Goal: Book appointment/travel/reservation

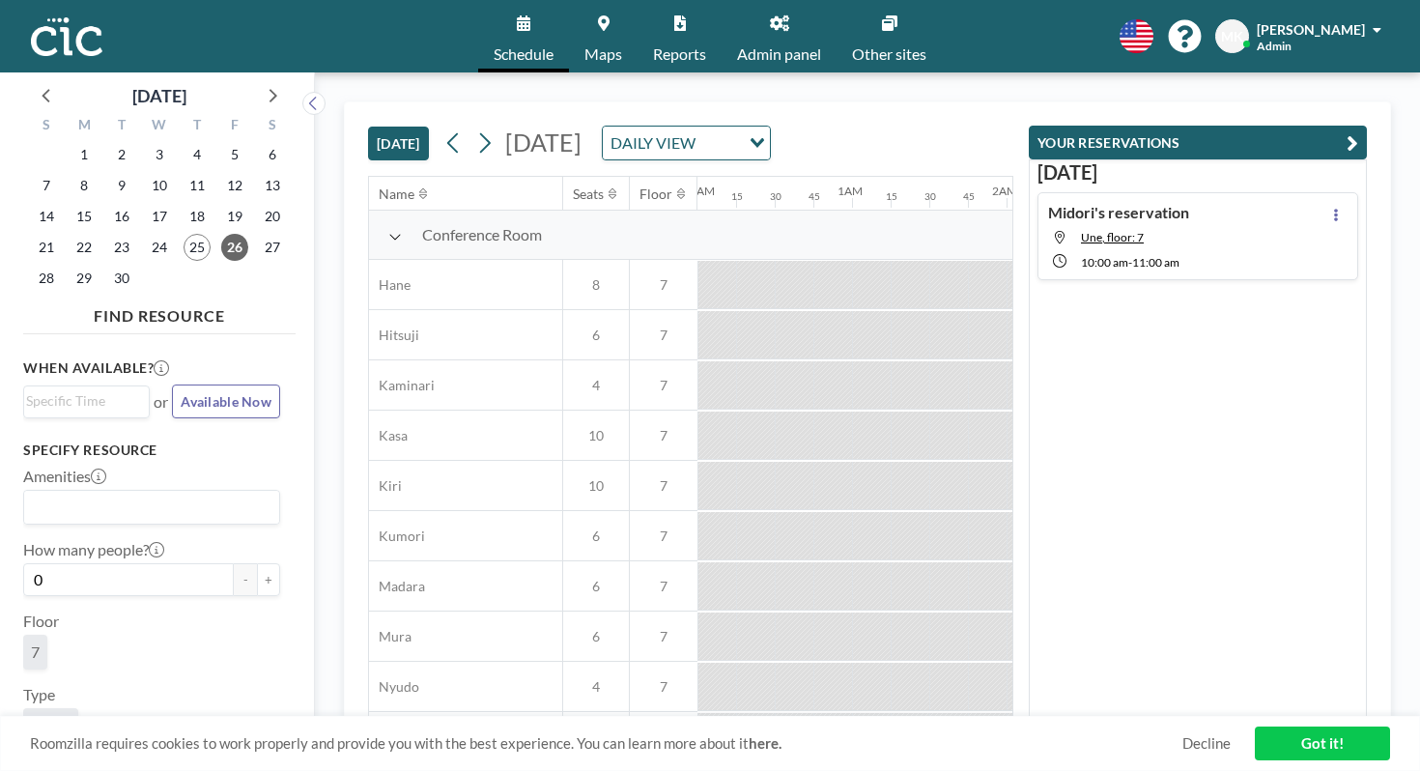
scroll to position [927, 1193]
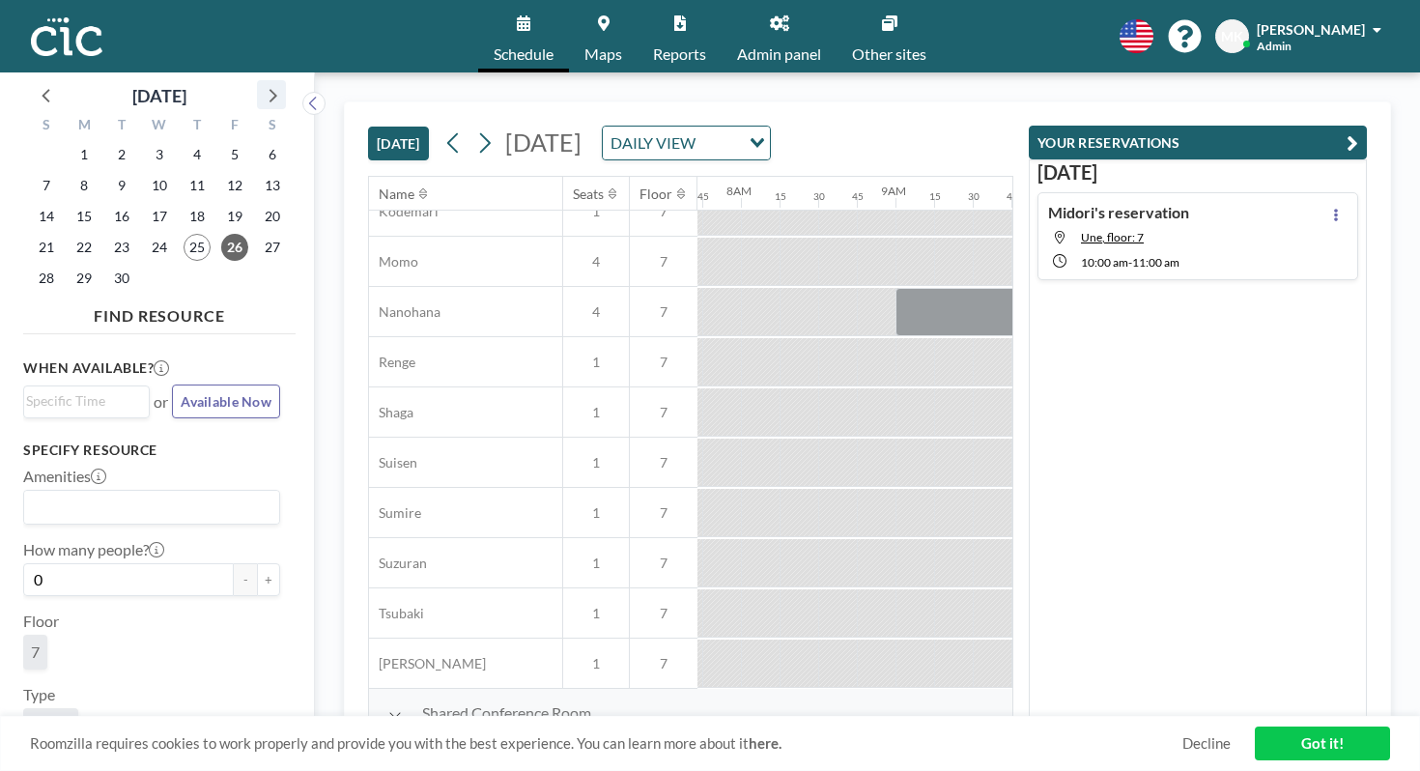
click at [270, 89] on icon at bounding box center [274, 96] width 8 height 14
click at [146, 142] on span "1" at bounding box center [159, 154] width 27 height 27
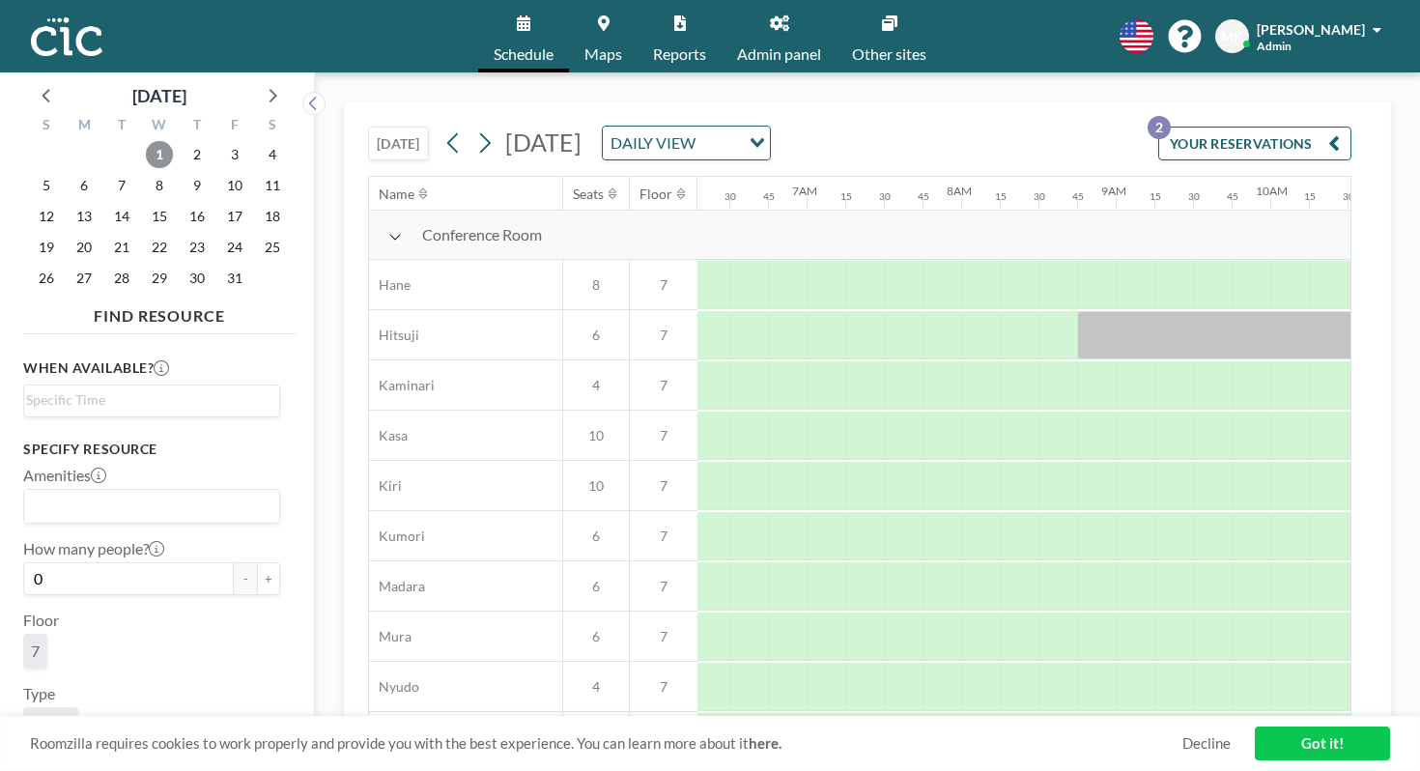
scroll to position [927, 973]
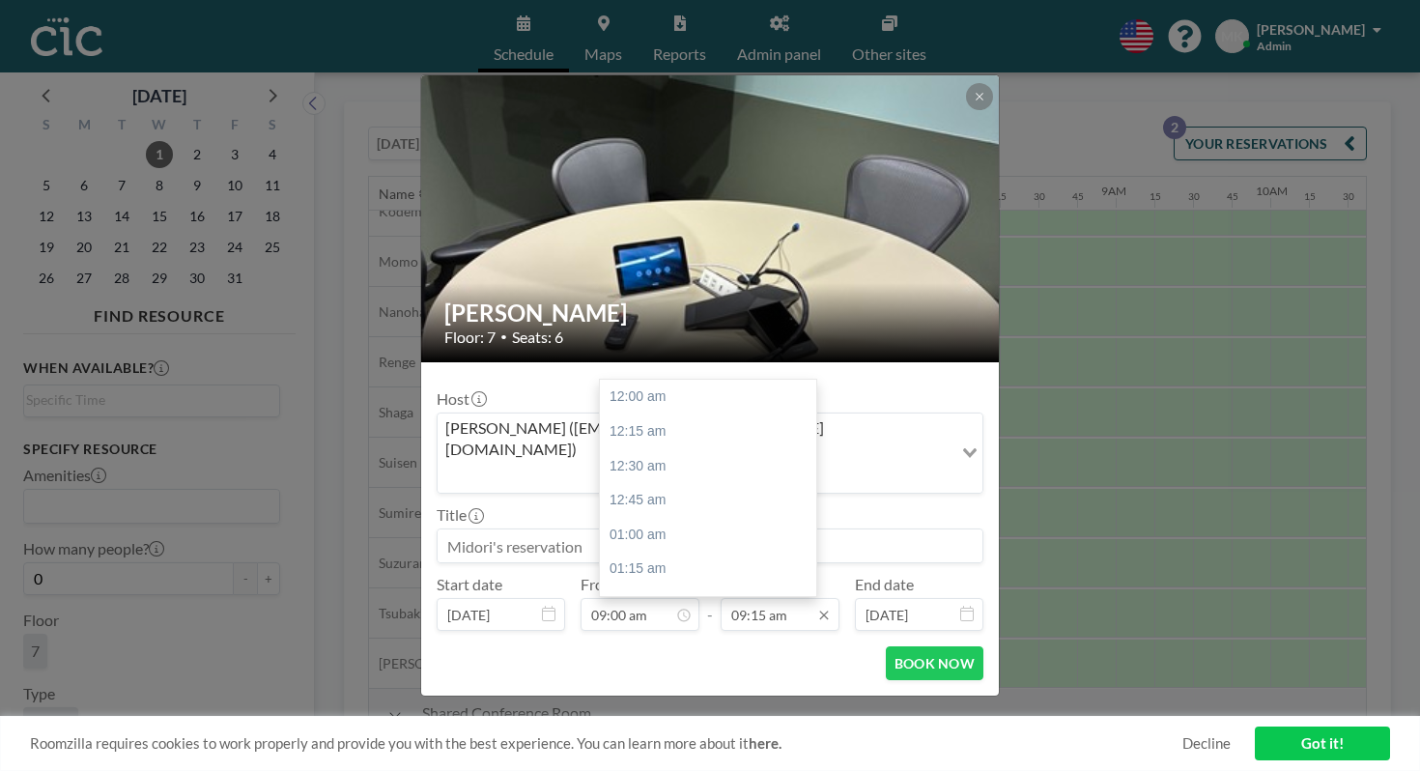
scroll to position [1141, 0]
click at [756, 615] on div "10:00 am" at bounding box center [708, 632] width 216 height 35
type input "10:00 am"
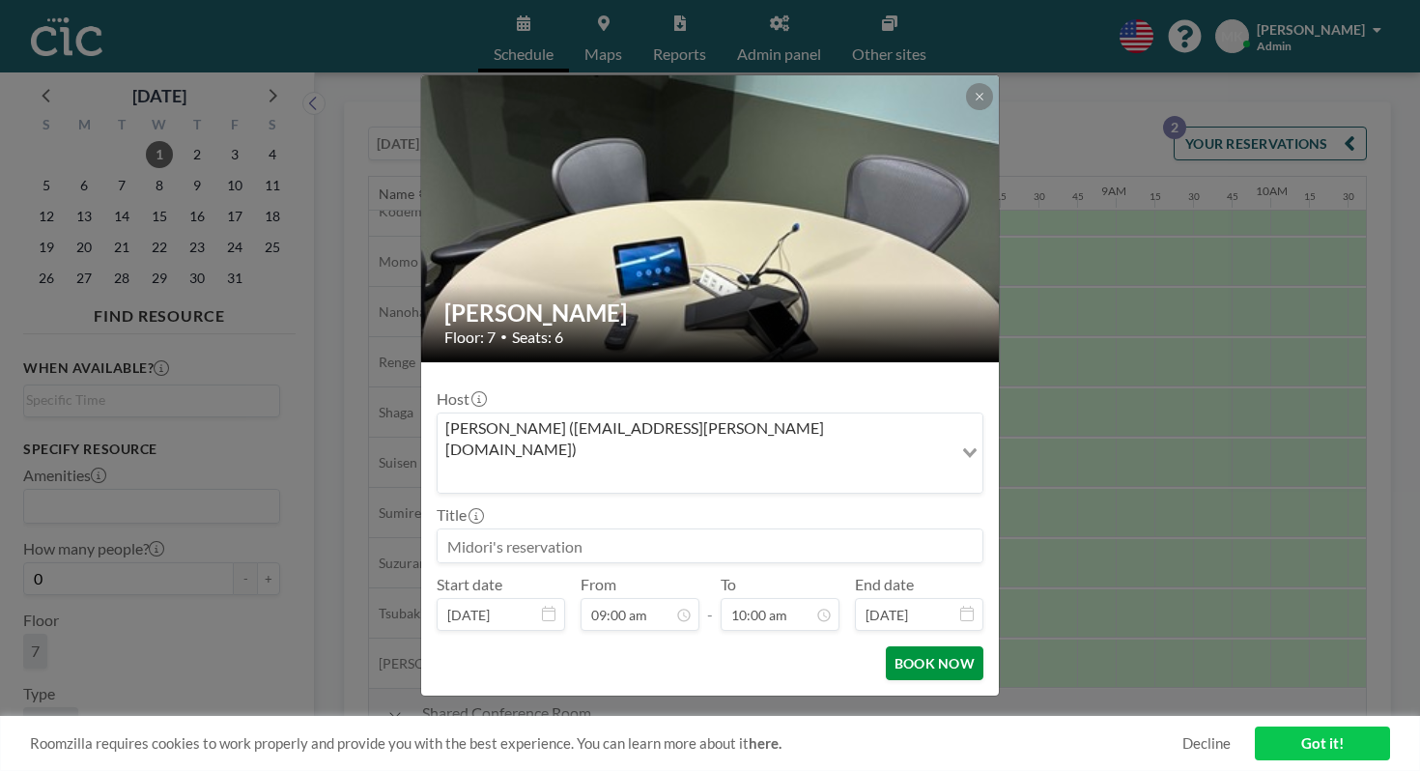
click at [905, 646] on button "BOOK NOW" at bounding box center [935, 663] width 98 height 34
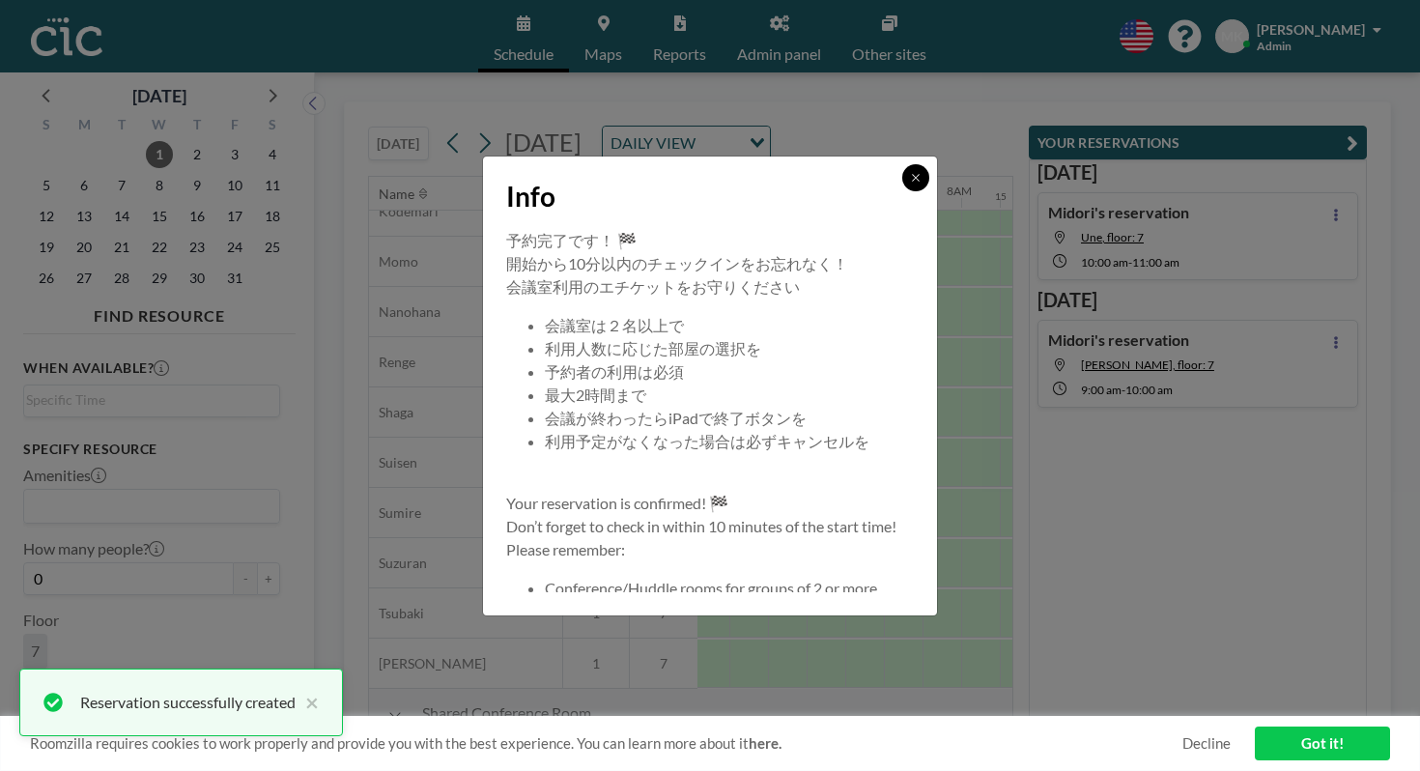
click at [903, 191] on button at bounding box center [916, 177] width 27 height 27
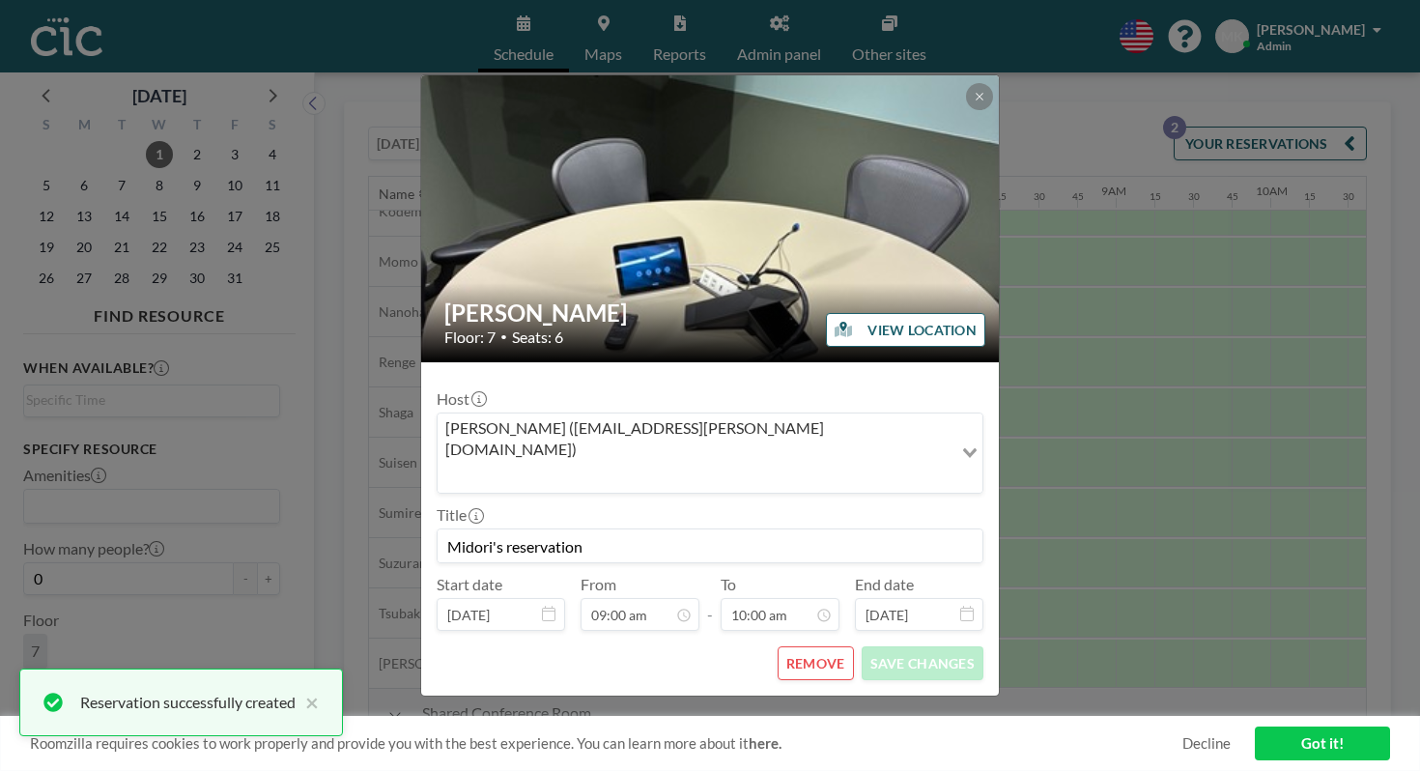
click at [801, 646] on button "REMOVE" at bounding box center [816, 663] width 76 height 34
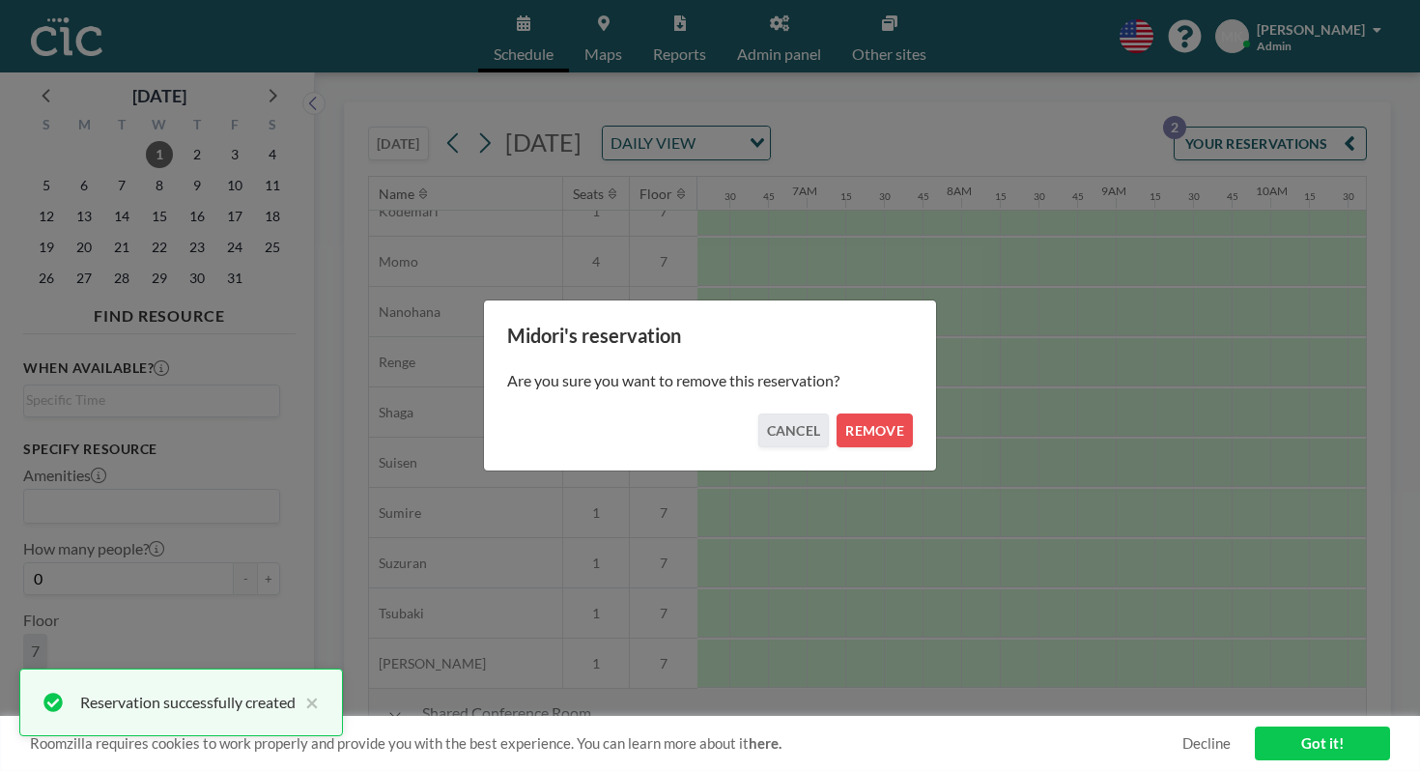
click at [869, 404] on div "Are you sure you want to remove this reservation?" at bounding box center [710, 381] width 406 height 66
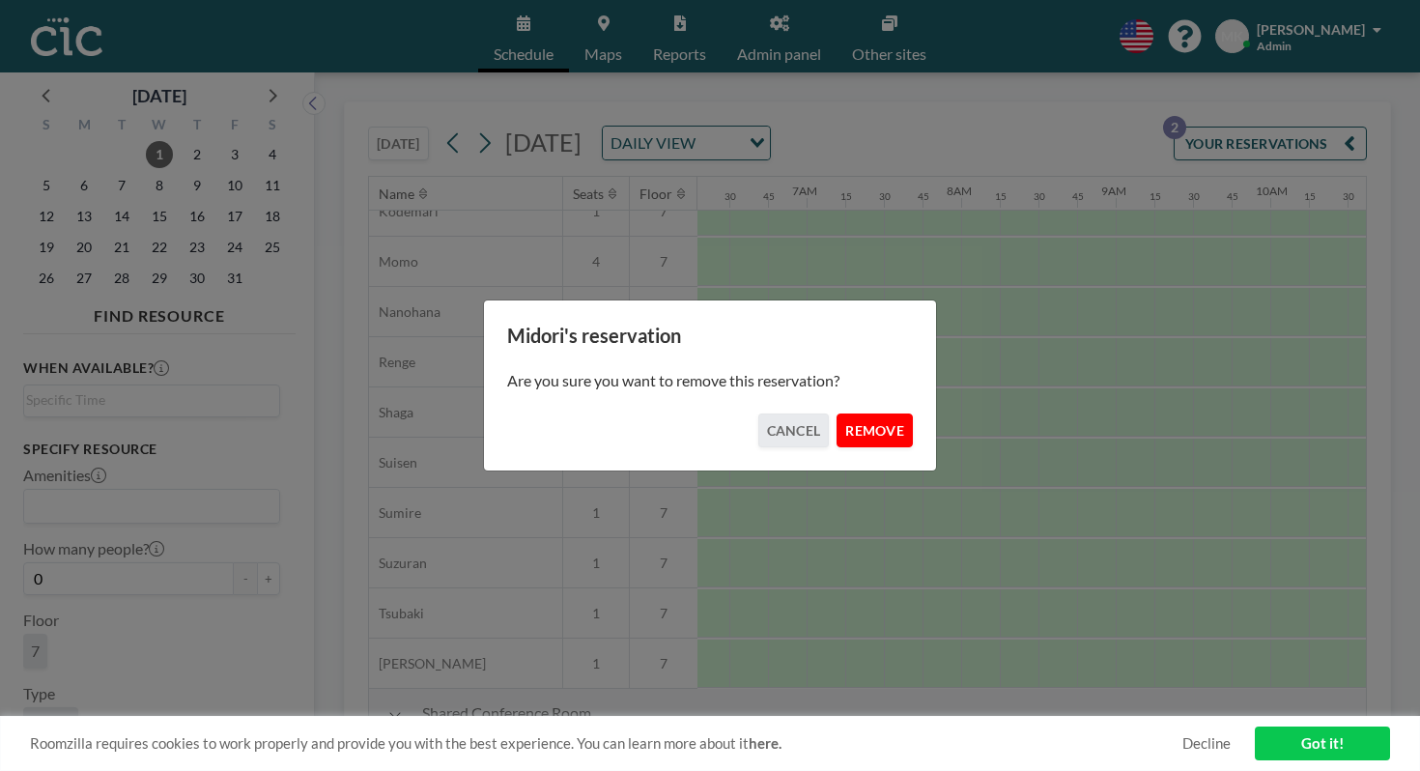
click at [865, 414] on button "REMOVE" at bounding box center [875, 431] width 76 height 34
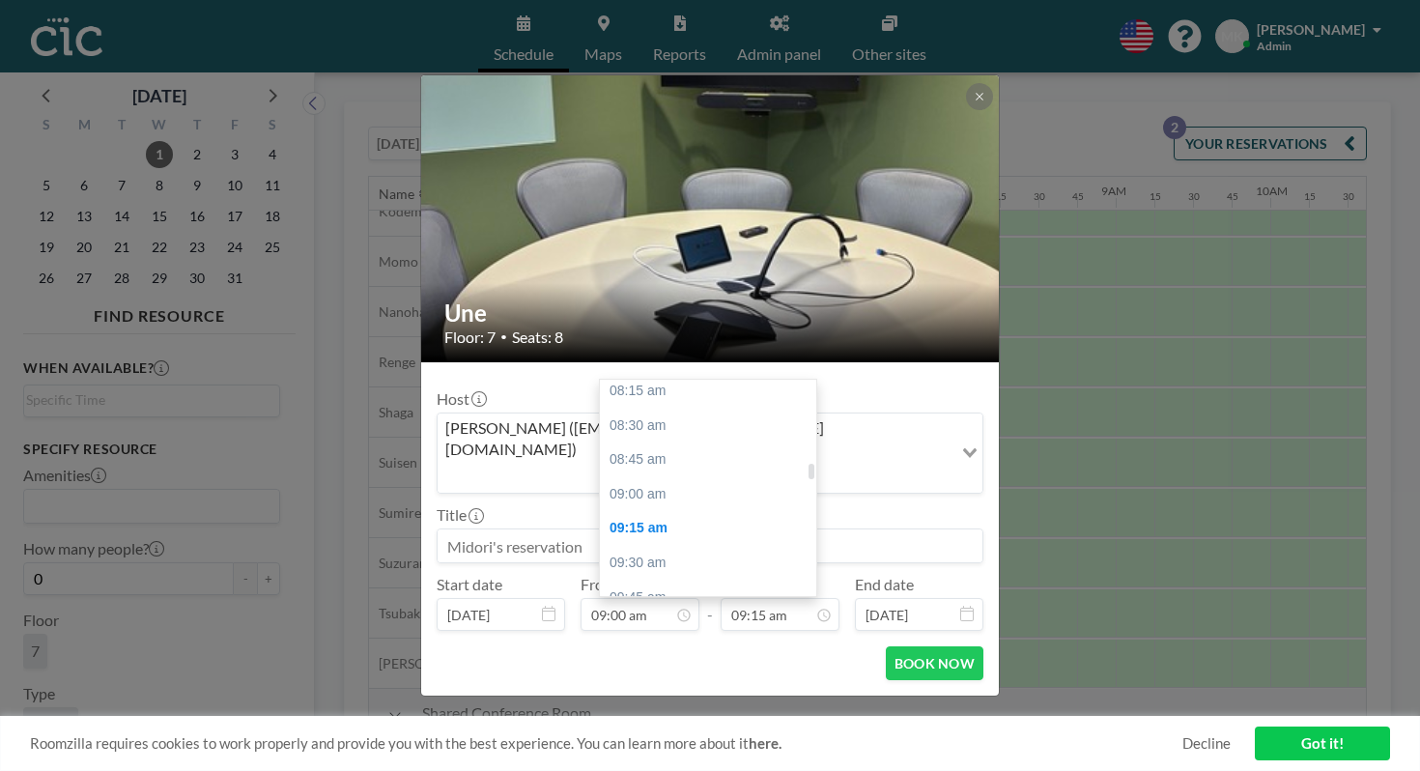
click at [734, 615] on div "10:00 am" at bounding box center [708, 632] width 216 height 35
type input "10:00 am"
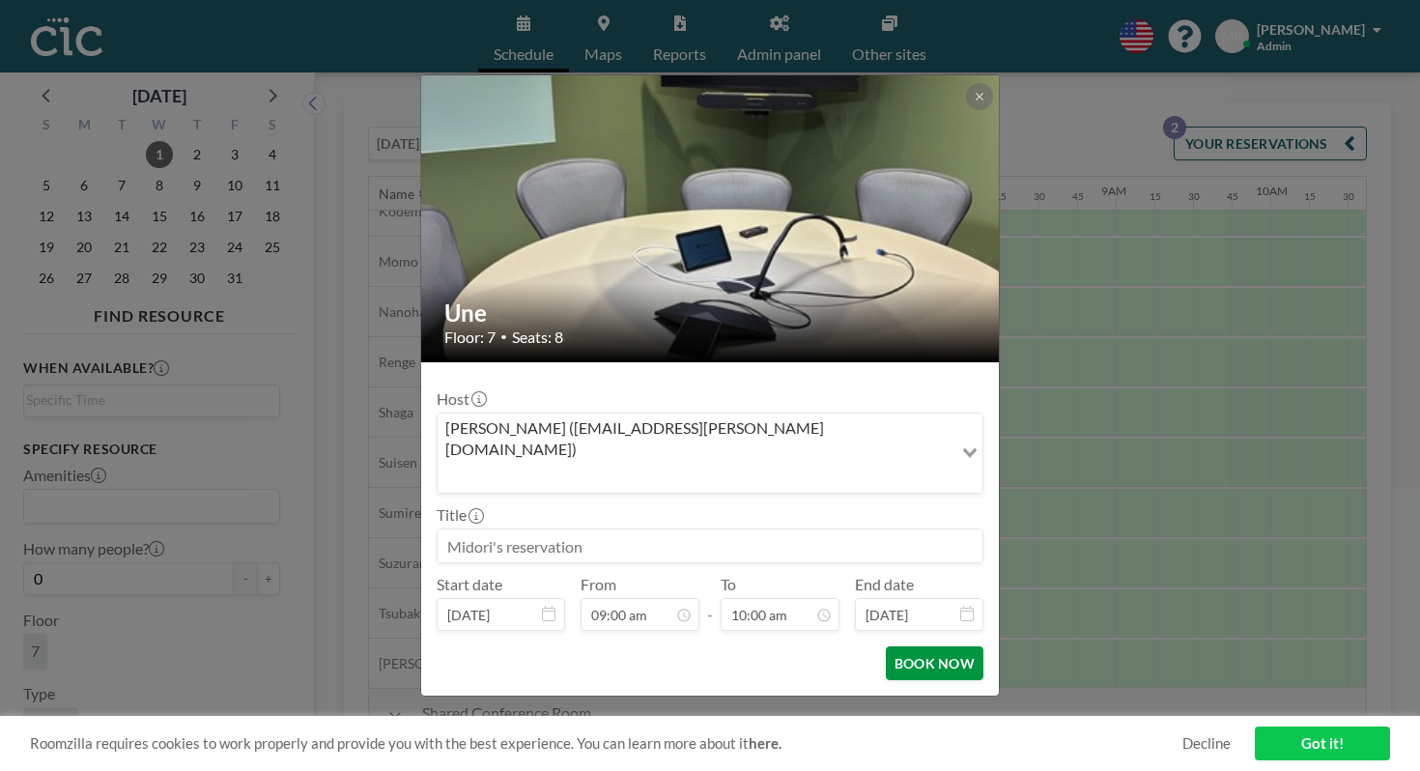
click at [892, 646] on button "BOOK NOW" at bounding box center [935, 663] width 98 height 34
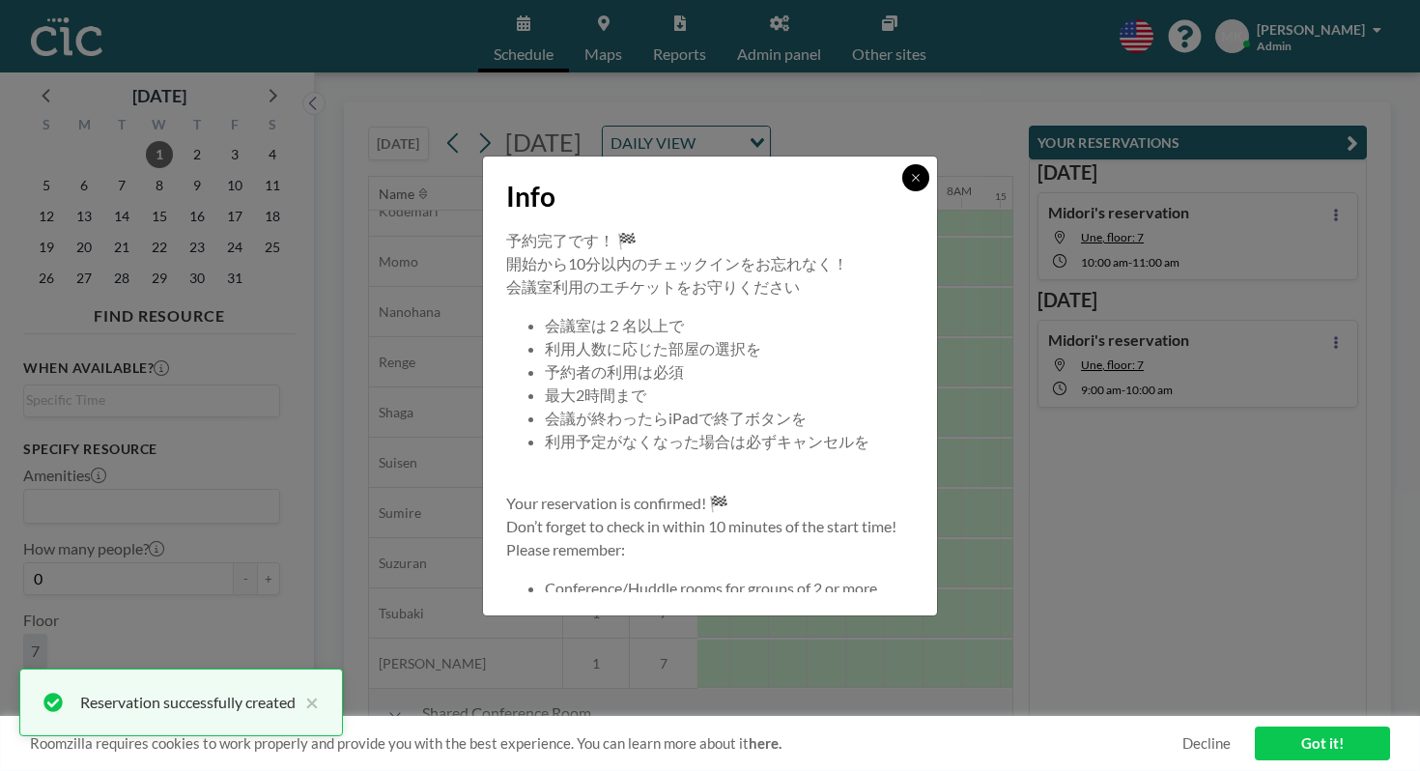
click at [910, 184] on icon at bounding box center [916, 178] width 12 height 12
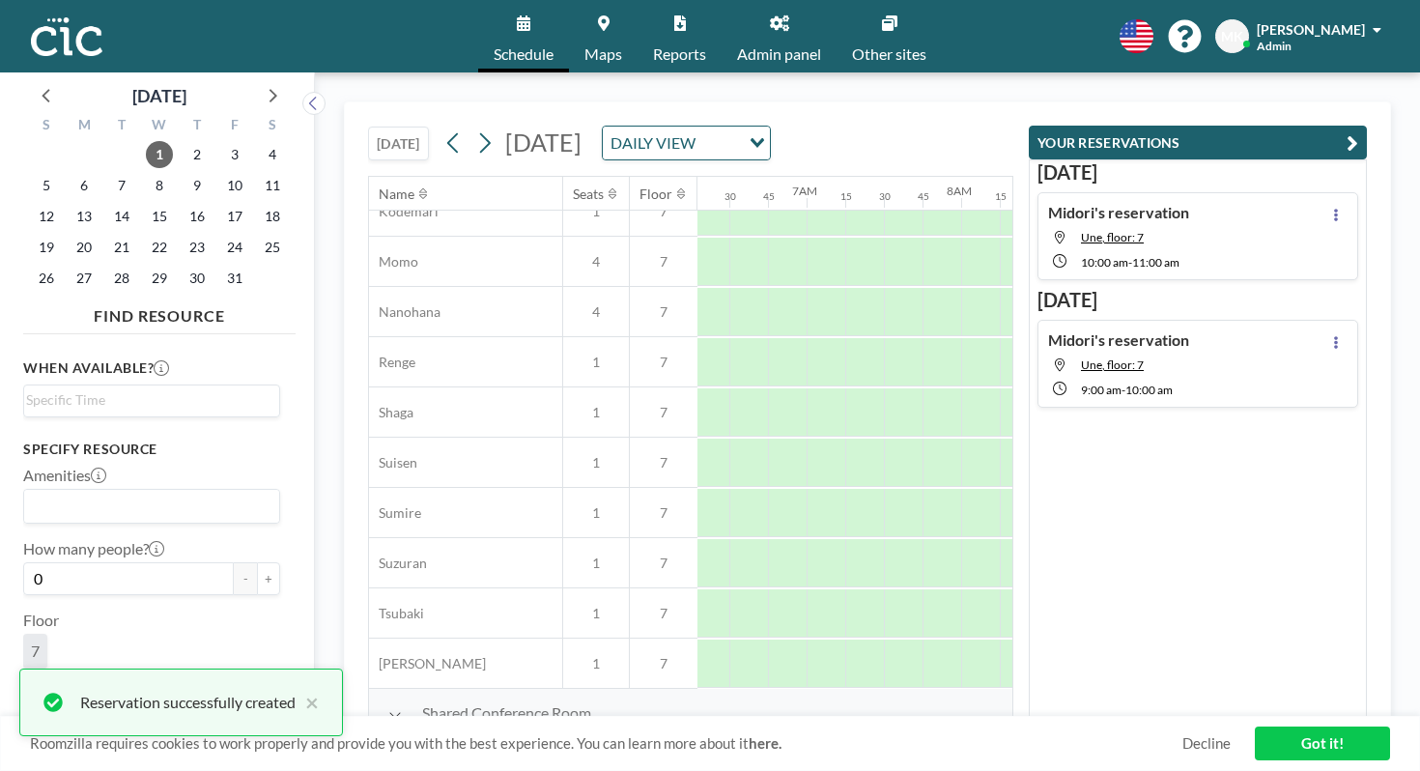
click at [368, 127] on button "[DATE]" at bounding box center [398, 144] width 61 height 34
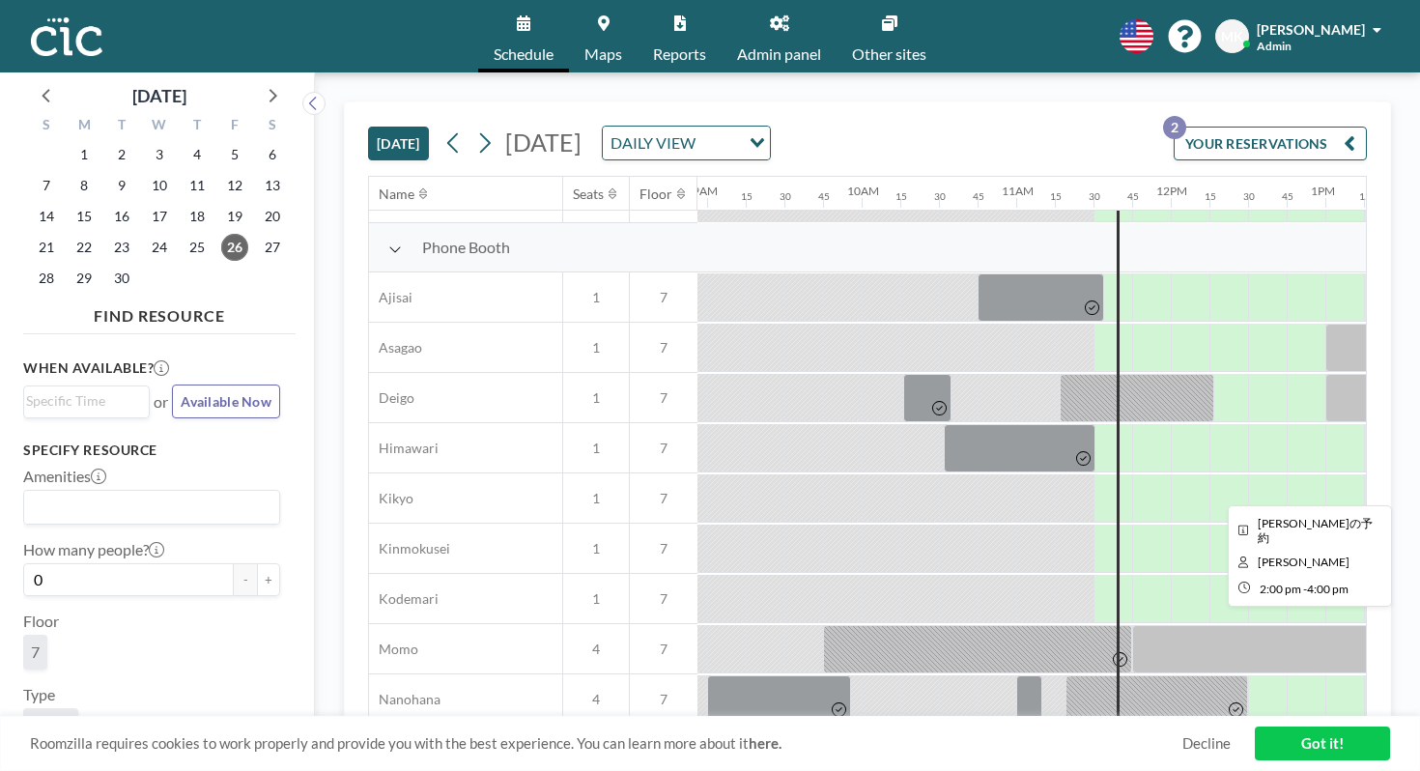
scroll to position [464, 1382]
